Goal: Transaction & Acquisition: Purchase product/service

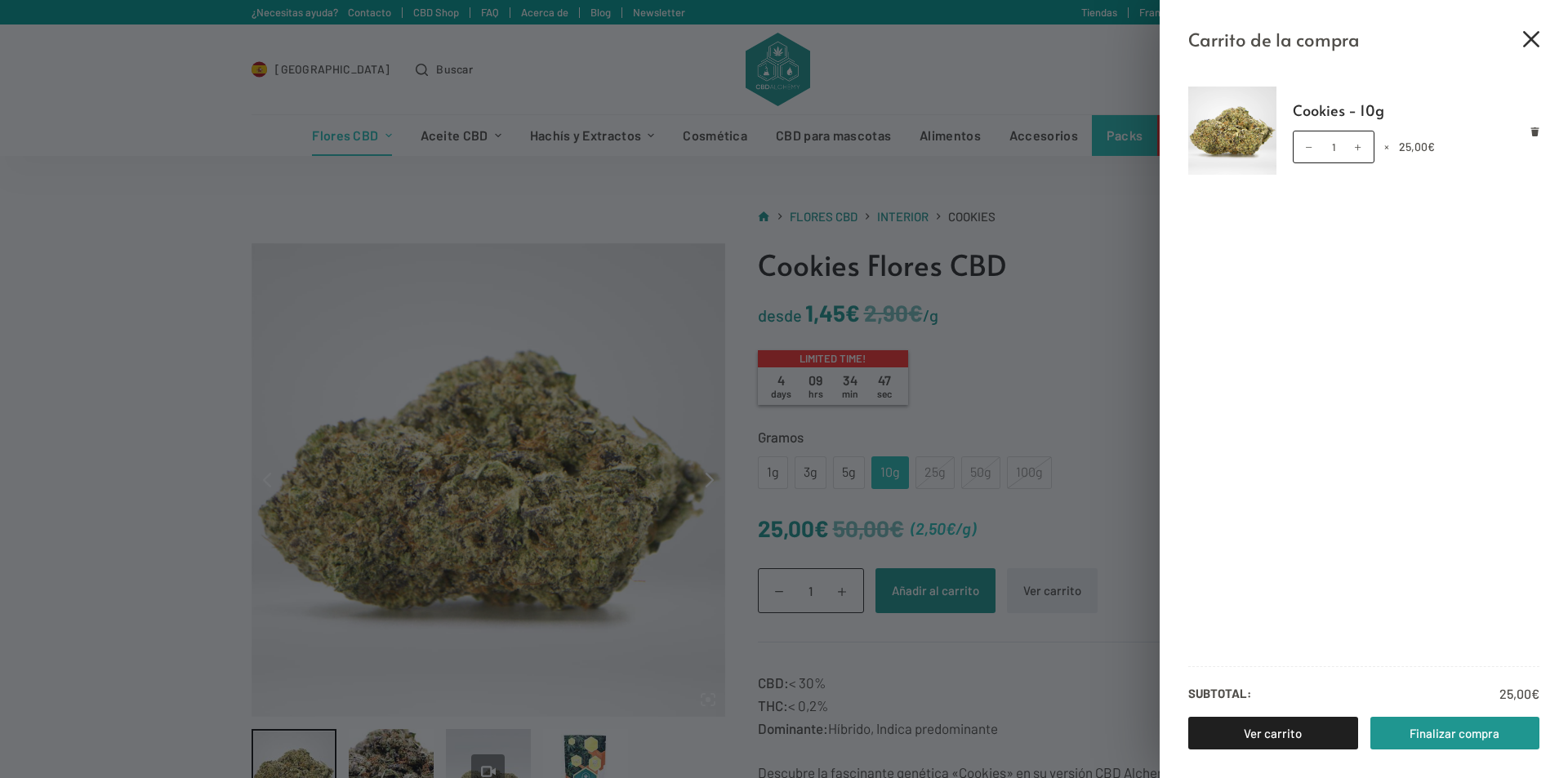
click at [1535, 36] on icon "Cerrar el cajón del carrito" at bounding box center [1531, 38] width 16 height 16
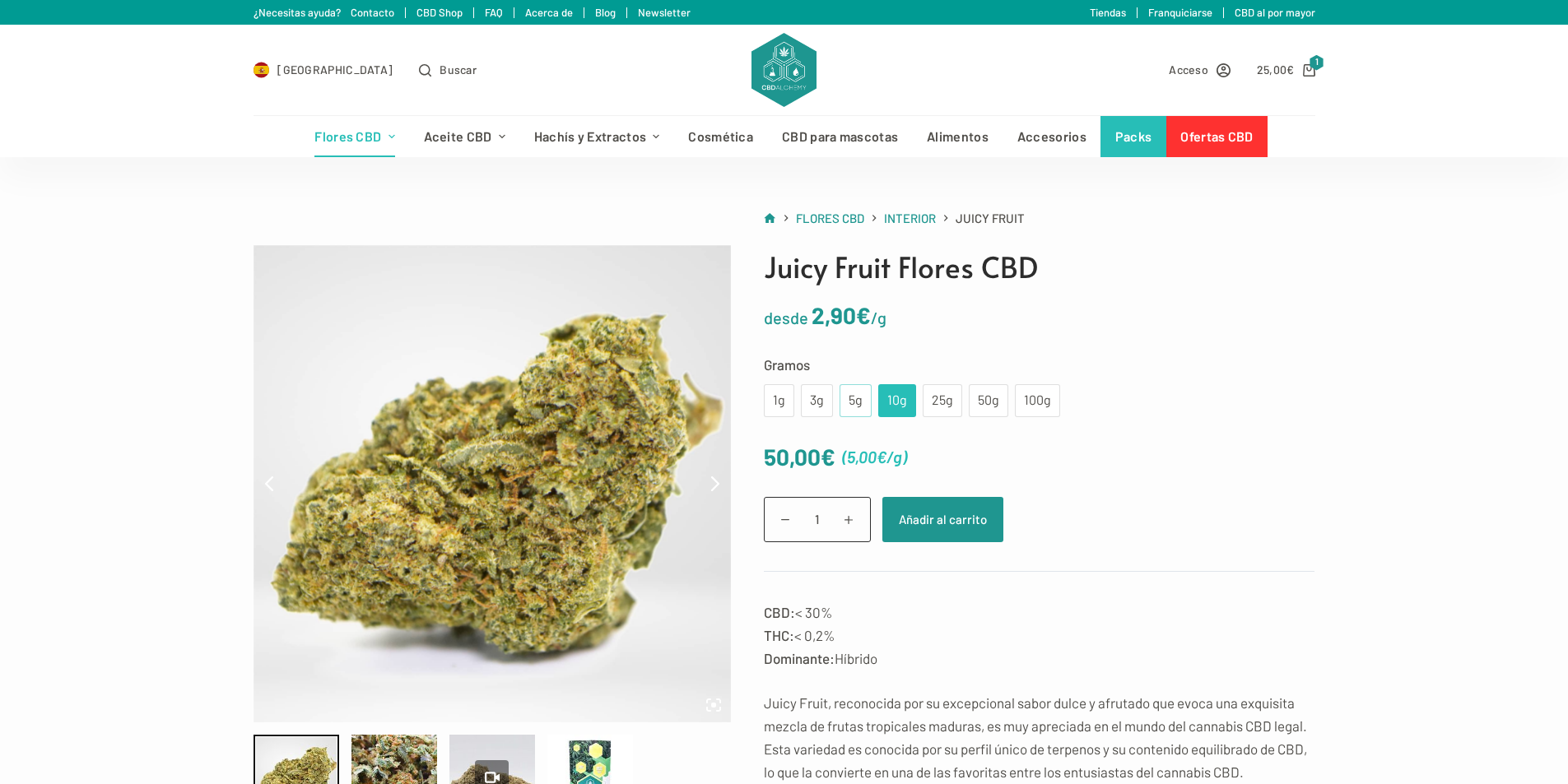
click at [849, 395] on div "5g" at bounding box center [855, 401] width 13 height 21
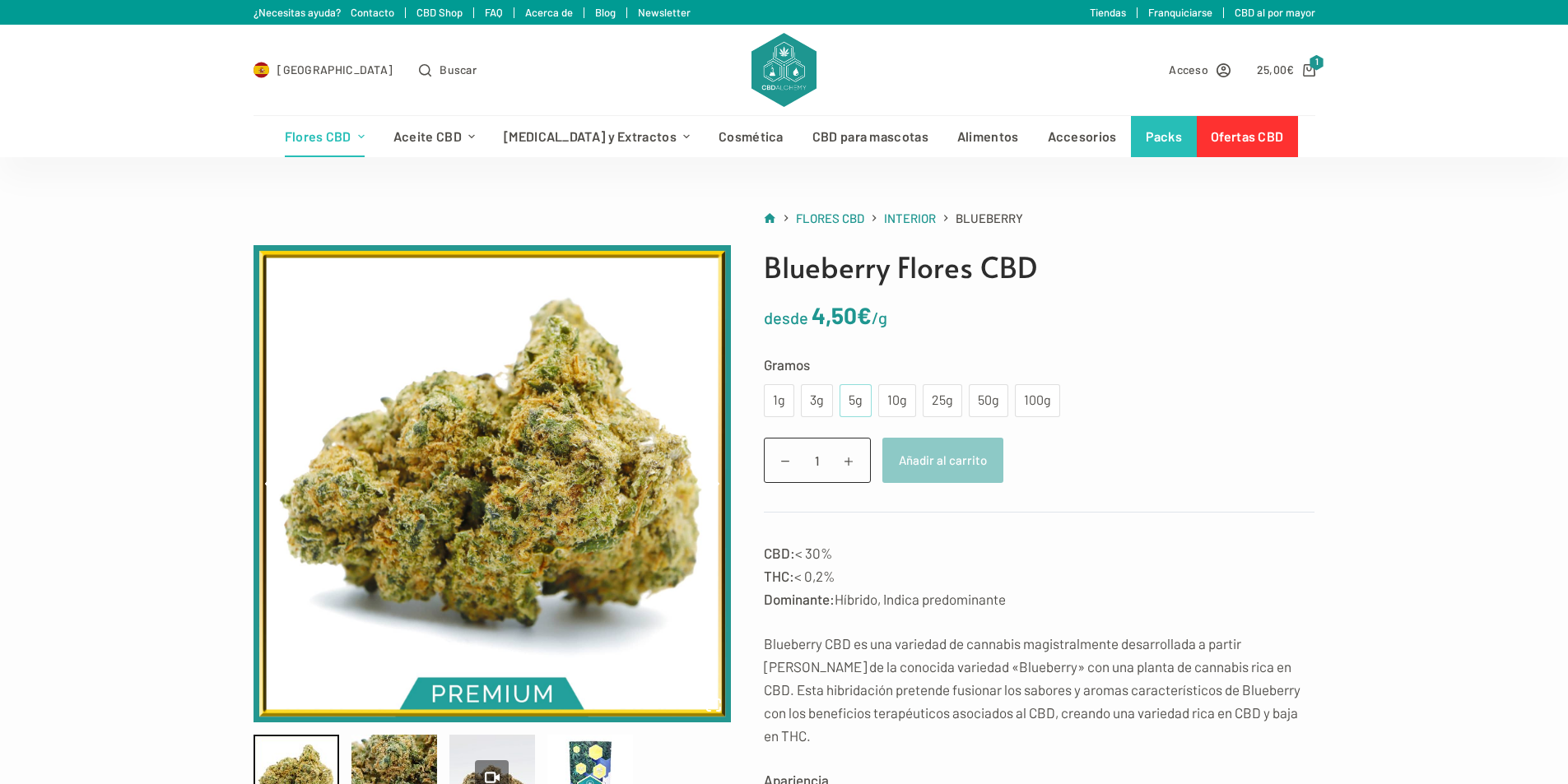
click at [858, 397] on div "5g" at bounding box center [855, 401] width 13 height 21
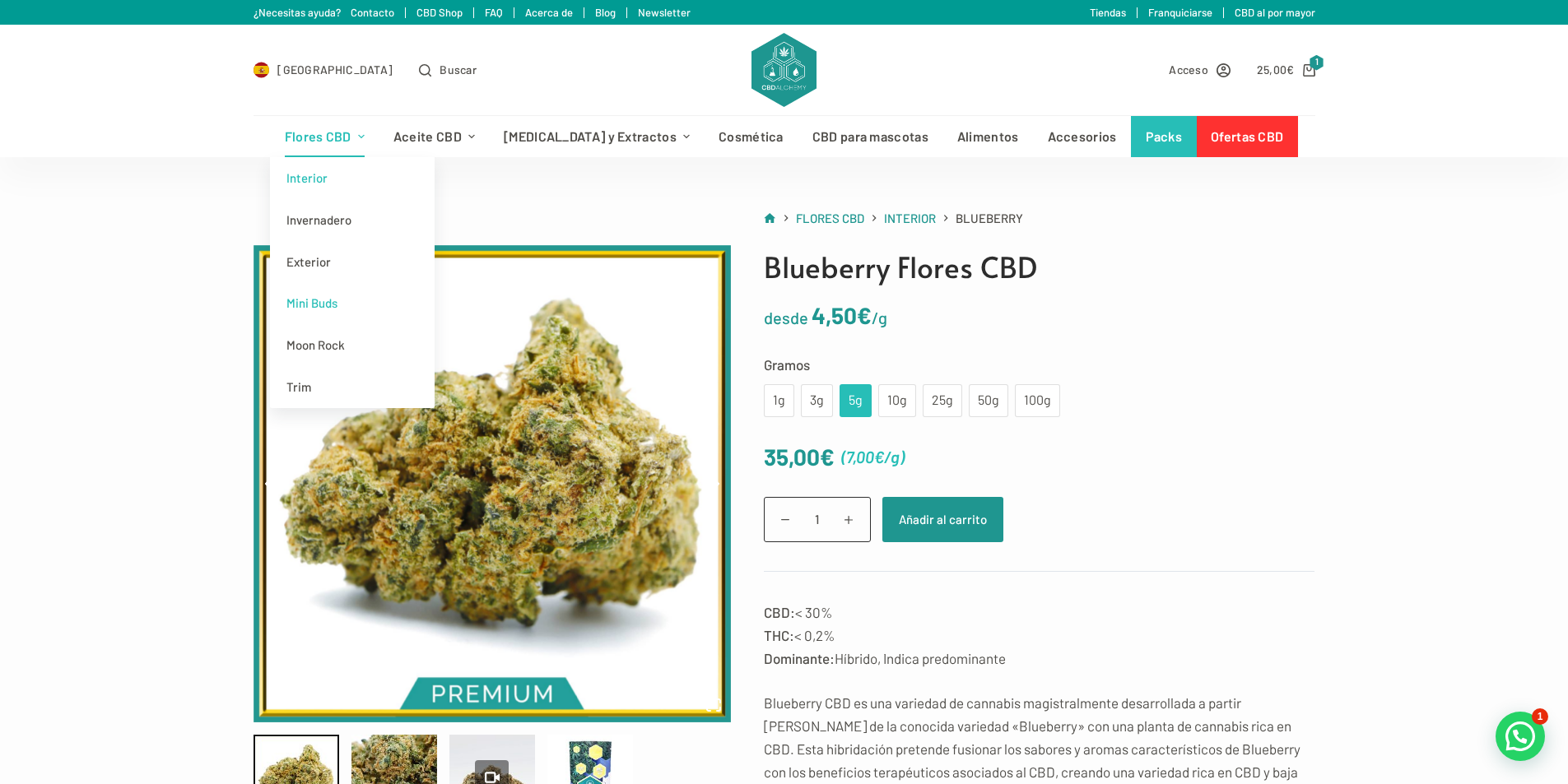
click at [380, 305] on link "Mini Buds" at bounding box center [353, 303] width 165 height 42
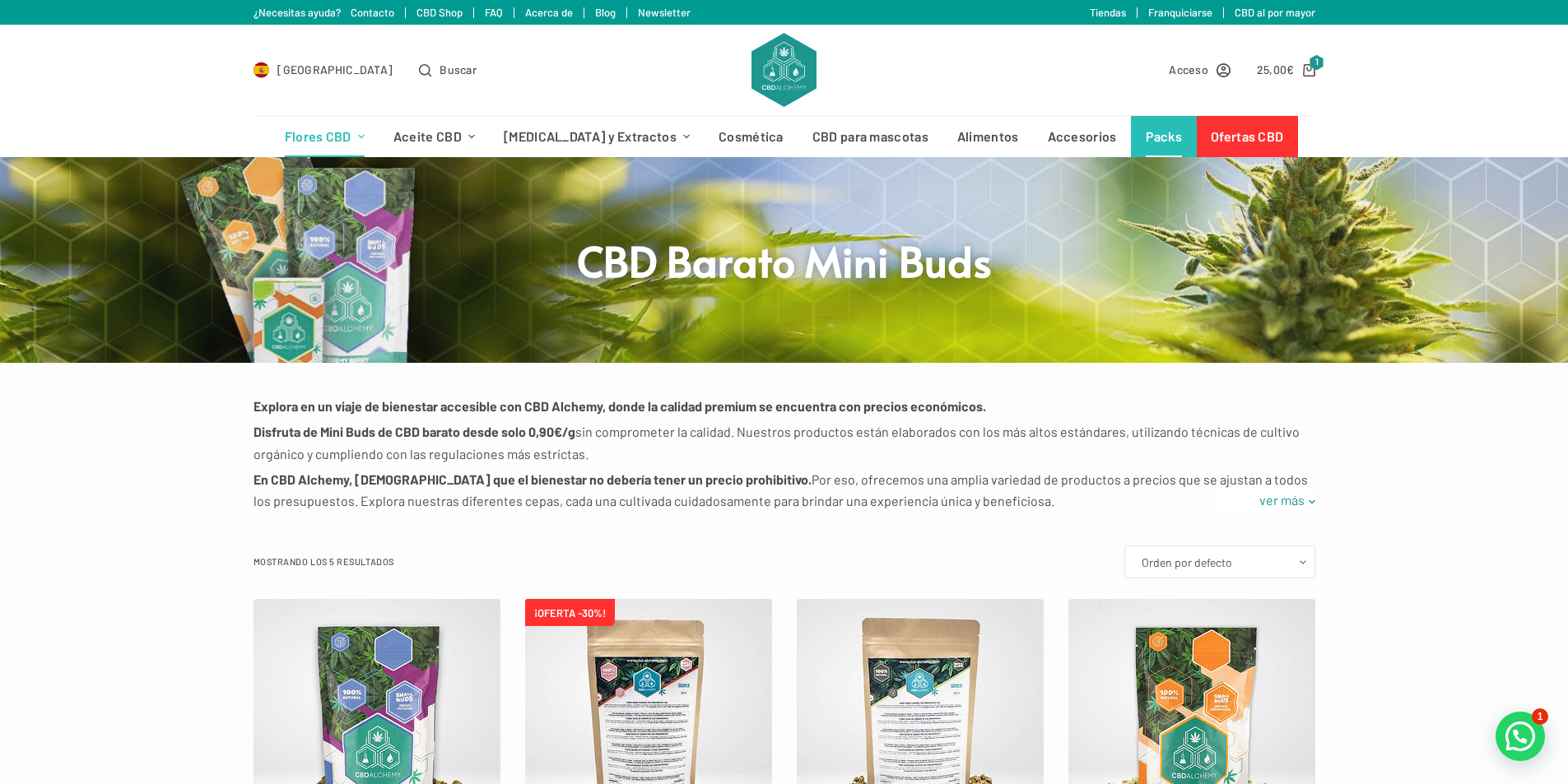
click at [1131, 137] on link "Packs" at bounding box center [1164, 136] width 66 height 42
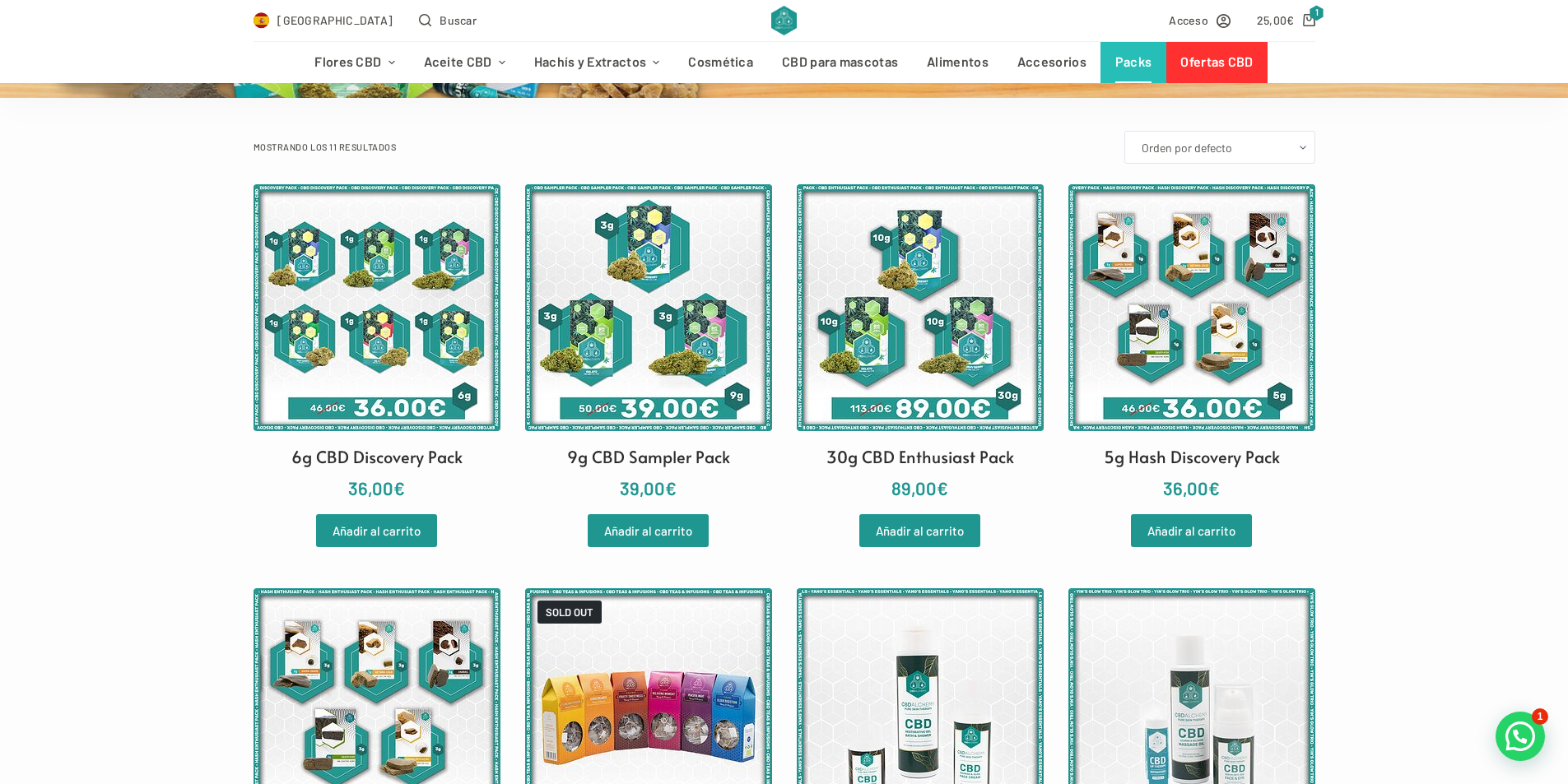
scroll to position [247, 0]
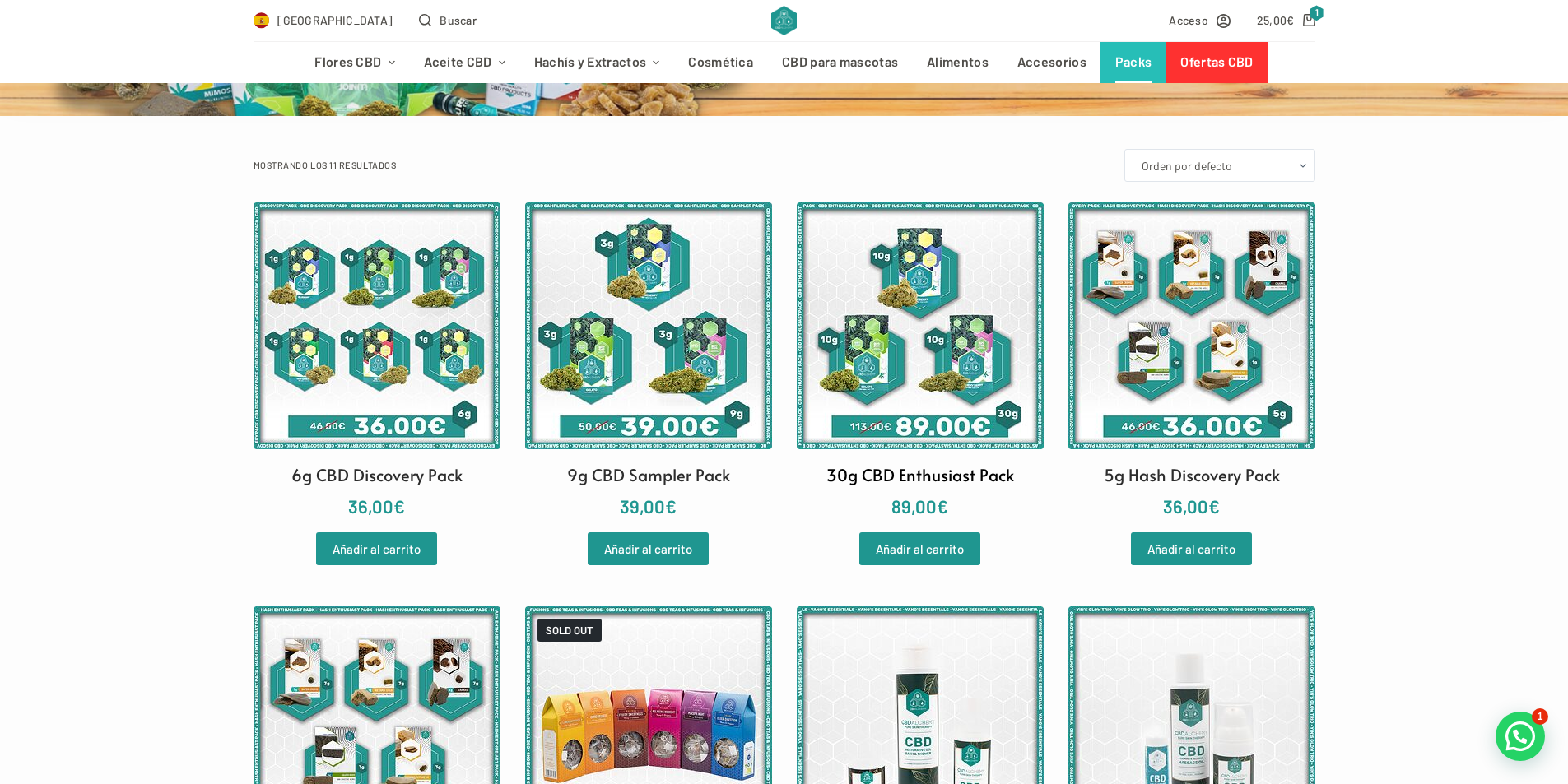
click at [960, 337] on img at bounding box center [920, 325] width 247 height 247
click at [371, 384] on img at bounding box center [377, 325] width 247 height 247
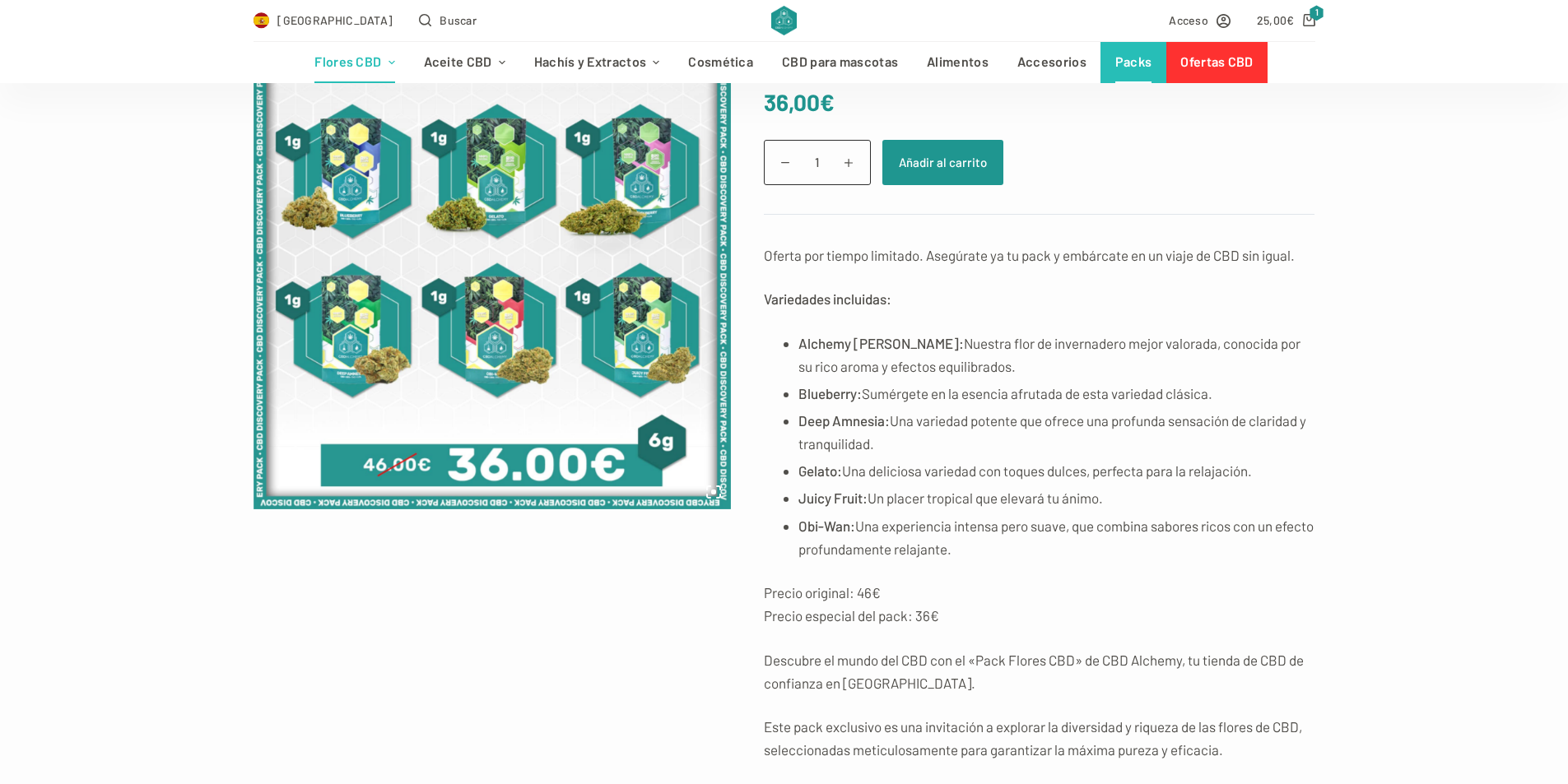
scroll to position [247, 0]
